Goal: Task Accomplishment & Management: Manage account settings

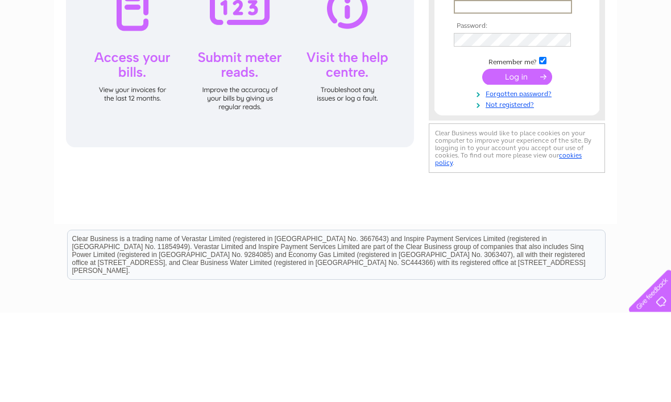
type input "[EMAIL_ADDRESS][DOMAIN_NAME]"
click at [517, 167] on input "submit" at bounding box center [517, 165] width 70 height 16
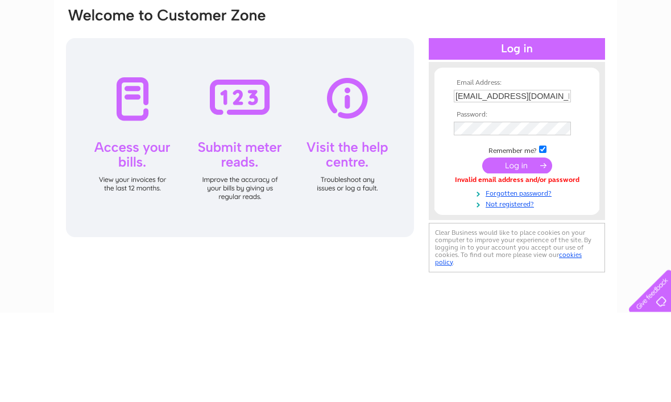
scroll to position [90, 0]
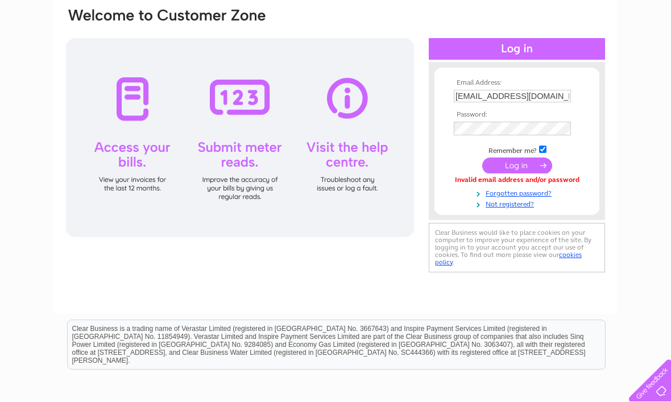
click at [524, 169] on input "submit" at bounding box center [517, 165] width 70 height 16
click at [522, 165] on input "submit" at bounding box center [517, 165] width 70 height 16
click at [533, 47] on div at bounding box center [517, 49] width 176 height 22
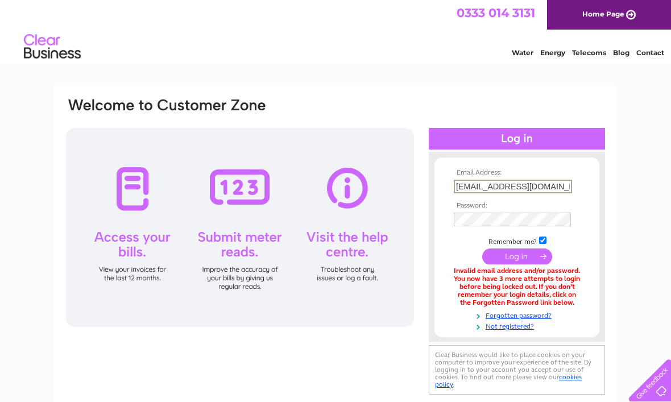
click at [534, 41] on div "Water Energy Telecoms Blog Contact" at bounding box center [580, 46] width 182 height 20
